Goal: Task Accomplishment & Management: Use online tool/utility

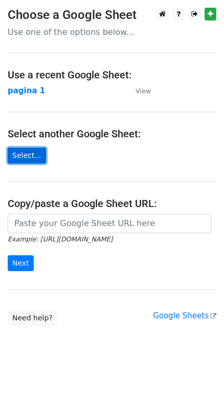
click at [22, 154] on link "Select..." at bounding box center [27, 155] width 38 height 16
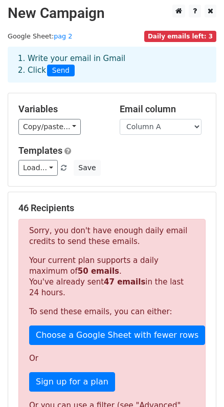
scroll to position [4, 0]
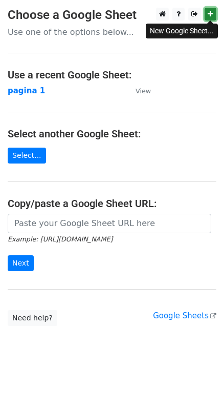
click at [212, 15] on icon at bounding box center [211, 13] width 6 height 7
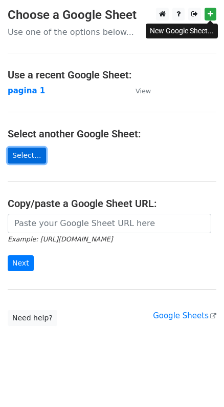
click at [28, 156] on link "Select..." at bounding box center [27, 155] width 38 height 16
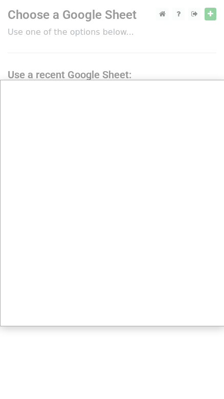
scroll to position [8, 0]
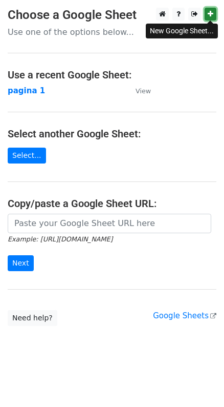
click at [208, 14] on icon at bounding box center [211, 13] width 6 height 7
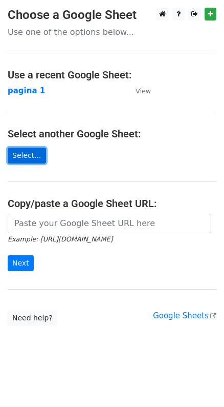
click at [17, 154] on link "Select..." at bounding box center [27, 155] width 38 height 16
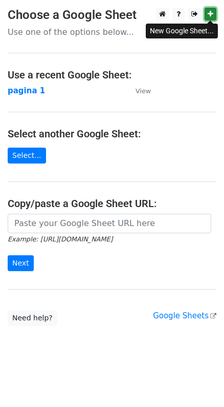
click at [216, 18] on link at bounding box center [211, 14] width 12 height 13
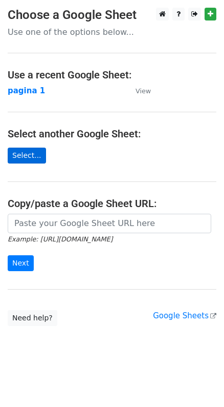
click at [17, 156] on link "Select..." at bounding box center [27, 155] width 38 height 16
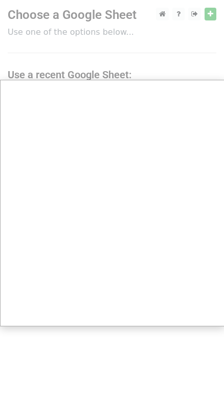
click at [91, 24] on div at bounding box center [112, 203] width 224 height 407
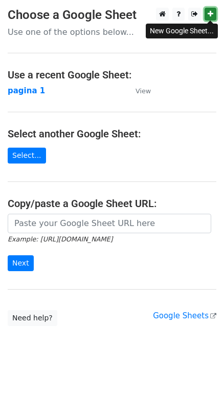
click at [207, 15] on link at bounding box center [211, 14] width 12 height 13
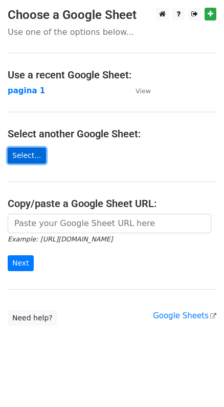
click at [29, 159] on link "Select..." at bounding box center [27, 155] width 38 height 16
click at [17, 159] on link "Select..." at bounding box center [27, 155] width 38 height 16
click at [16, 153] on link "Select..." at bounding box center [27, 155] width 38 height 16
click at [30, 157] on link "Select..." at bounding box center [27, 155] width 38 height 16
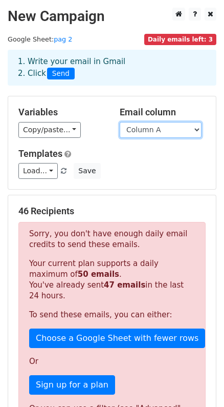
click at [151, 131] on select "Column A" at bounding box center [161, 130] width 82 height 16
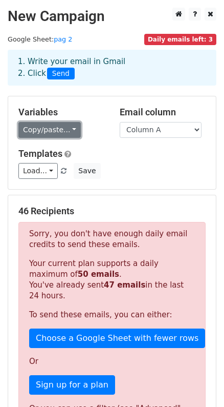
click at [58, 127] on link "Copy/paste..." at bounding box center [49, 130] width 62 height 16
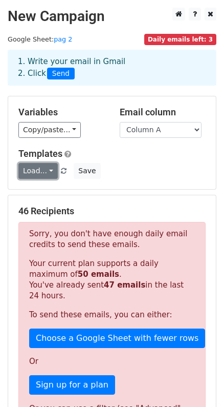
click at [43, 174] on link "Load..." at bounding box center [37, 171] width 39 height 16
click at [184, 163] on div "Load... No templates saved Save" at bounding box center [112, 171] width 203 height 16
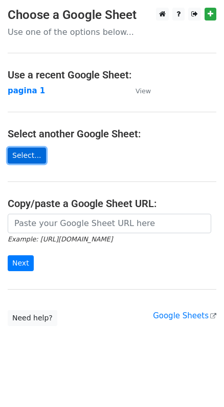
click at [36, 160] on link "Select..." at bounding box center [27, 155] width 38 height 16
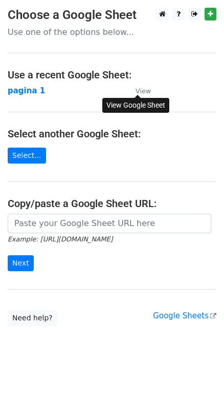
click at [142, 92] on small "View" at bounding box center [143, 91] width 15 height 8
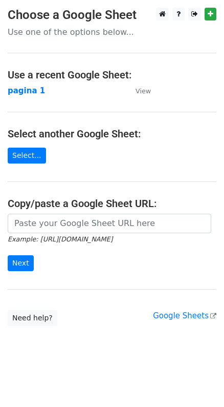
click at [50, 165] on main "Choose a Google Sheet Use one of the options below... Use a recent Google Sheet…" at bounding box center [112, 167] width 224 height 318
click at [33, 156] on link "Select..." at bounding box center [27, 155] width 38 height 16
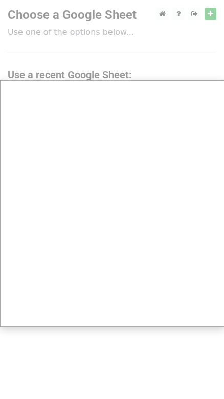
click at [193, 41] on div at bounding box center [112, 203] width 224 height 407
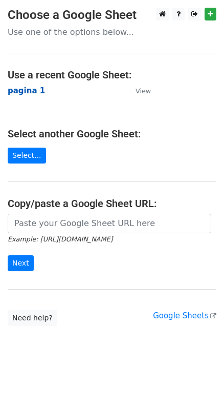
click at [34, 89] on strong "pagina 1" at bounding box center [26, 90] width 37 height 9
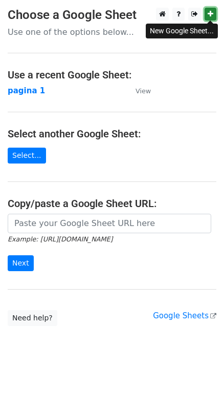
click at [210, 14] on icon at bounding box center [211, 13] width 6 height 7
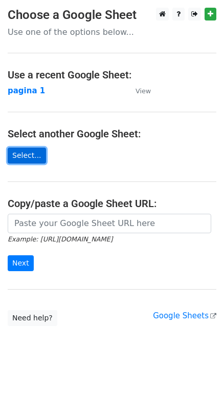
click at [38, 152] on link "Select..." at bounding box center [27, 155] width 38 height 16
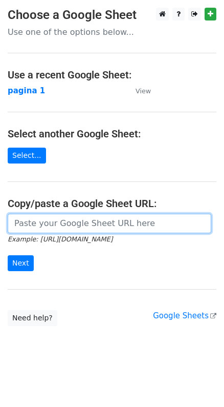
click at [55, 222] on input "url" at bounding box center [110, 223] width 204 height 19
click at [52, 227] on input "url" at bounding box center [110, 223] width 204 height 19
paste input "https://docs.google.com/spreadsheets/d/1A3CMmkCU3jCraF0gzGCaOnQMXOdpYeBR/edit?g…"
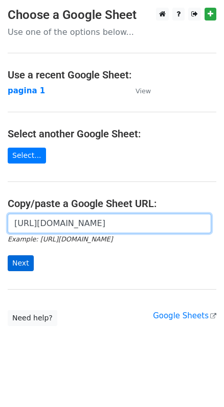
type input "https://docs.google.com/spreadsheets/d/1A3CMmkCU3jCraF0gzGCaOnQMXOdpYeBR/edit?g…"
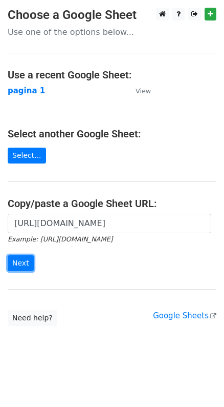
drag, startPoint x: 20, startPoint y: 263, endPoint x: 77, endPoint y: 282, distance: 60.4
click at [20, 263] on input "Next" at bounding box center [21, 263] width 26 height 16
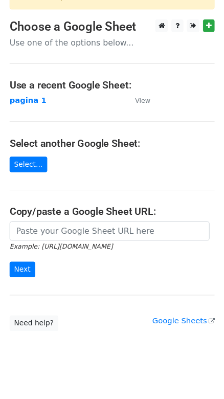
scroll to position [67, 0]
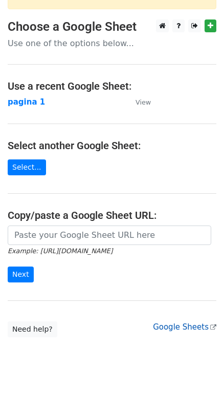
click at [171, 322] on link "Google Sheets" at bounding box center [184, 326] width 63 height 9
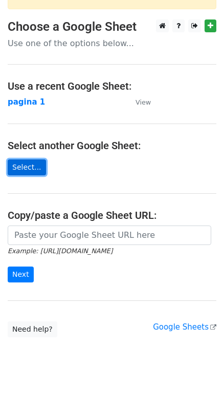
click at [32, 159] on link "Select..." at bounding box center [27, 167] width 38 height 16
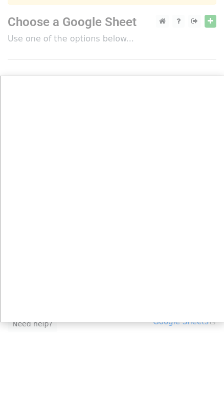
scroll to position [74, 0]
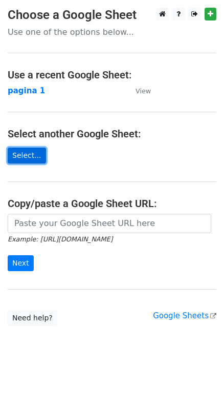
click at [21, 157] on link "Select..." at bounding box center [27, 155] width 38 height 16
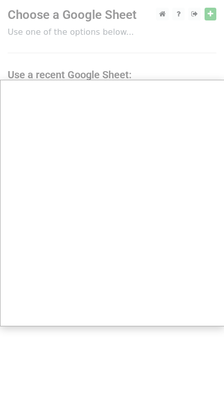
click at [62, 24] on div at bounding box center [112, 203] width 224 height 407
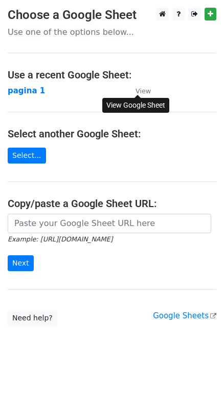
click at [140, 91] on small "View" at bounding box center [143, 91] width 15 height 8
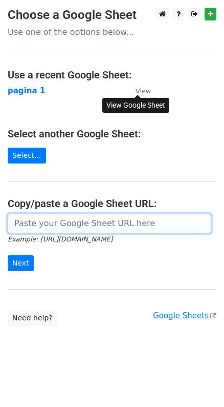
click at [39, 222] on input "url" at bounding box center [110, 223] width 204 height 19
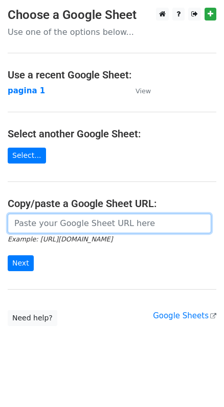
paste input "[URL][DOMAIN_NAME]"
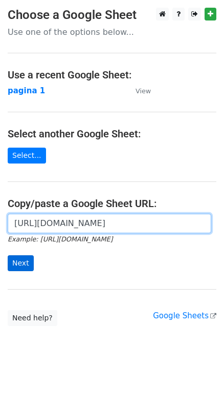
type input "[URL][DOMAIN_NAME]"
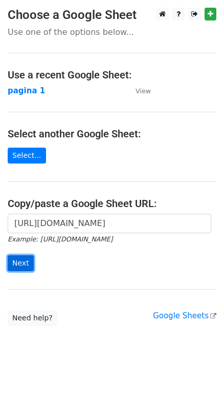
click at [27, 260] on input "Next" at bounding box center [21, 263] width 26 height 16
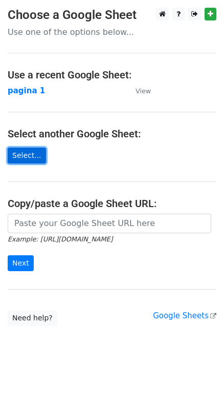
click at [30, 157] on link "Select..." at bounding box center [27, 155] width 38 height 16
click at [43, 155] on link "Select..." at bounding box center [27, 155] width 38 height 16
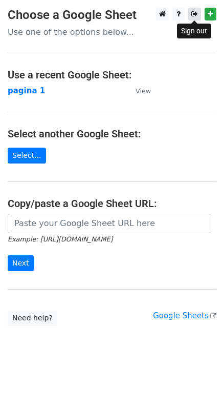
click at [190, 16] on link at bounding box center [194, 14] width 13 height 13
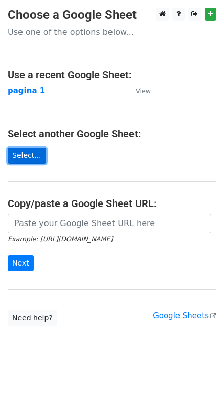
click at [29, 151] on link "Select..." at bounding box center [27, 155] width 38 height 16
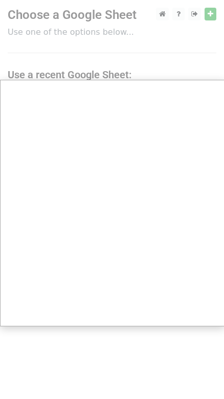
drag, startPoint x: 201, startPoint y: 28, endPoint x: 201, endPoint y: 19, distance: 8.7
click at [201, 28] on div at bounding box center [112, 203] width 224 height 407
click at [197, 14] on div at bounding box center [112, 203] width 224 height 407
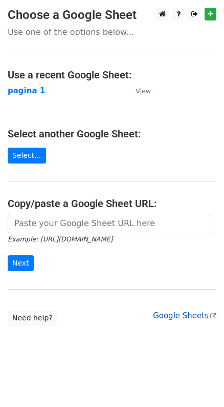
click at [173, 317] on link "Google Sheets" at bounding box center [184, 315] width 63 height 9
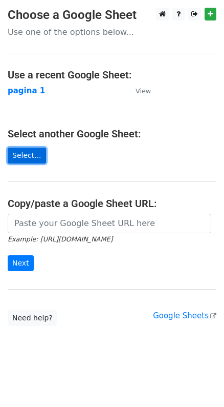
click at [30, 157] on link "Select..." at bounding box center [27, 155] width 38 height 16
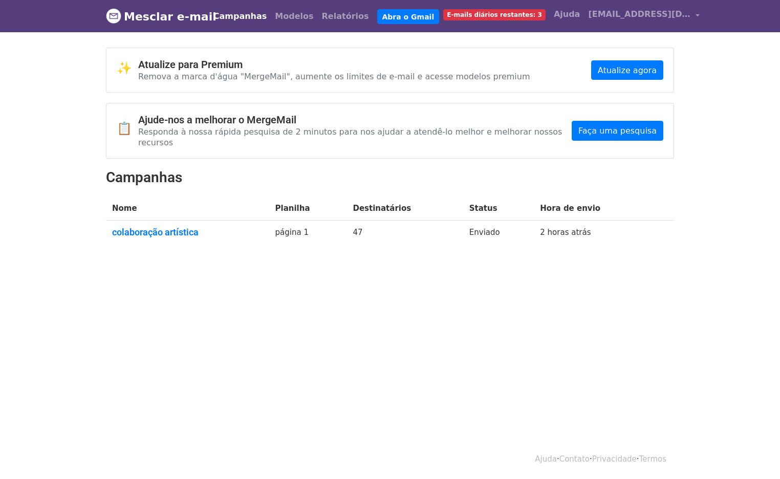
click at [603, 322] on html "Mesclar e-mail Campanhas Modelos Relatórios Abra o Gmail E-mails diários restan…" at bounding box center [390, 239] width 780 height 479
click at [389, 16] on font "Abra o Gmail" at bounding box center [408, 16] width 52 height 8
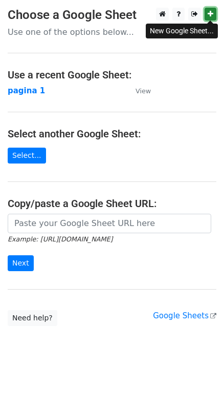
click at [205, 13] on link at bounding box center [211, 14] width 12 height 13
click at [61, 74] on h4 "Use a recent Google Sheet:" at bounding box center [112, 75] width 209 height 12
click at [206, 15] on link at bounding box center [211, 14] width 12 height 13
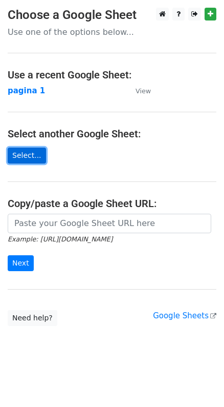
click at [19, 160] on link "Select..." at bounding box center [27, 155] width 38 height 16
